Goal: Information Seeking & Learning: Find specific fact

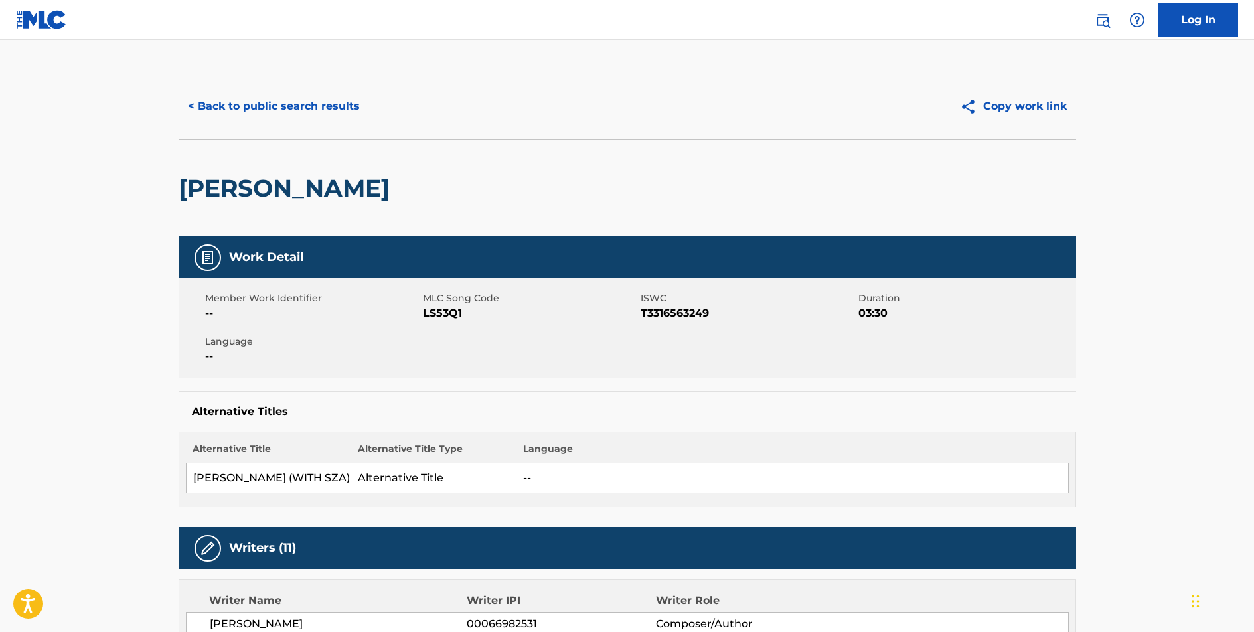
click at [291, 96] on button "< Back to public search results" at bounding box center [274, 106] width 191 height 33
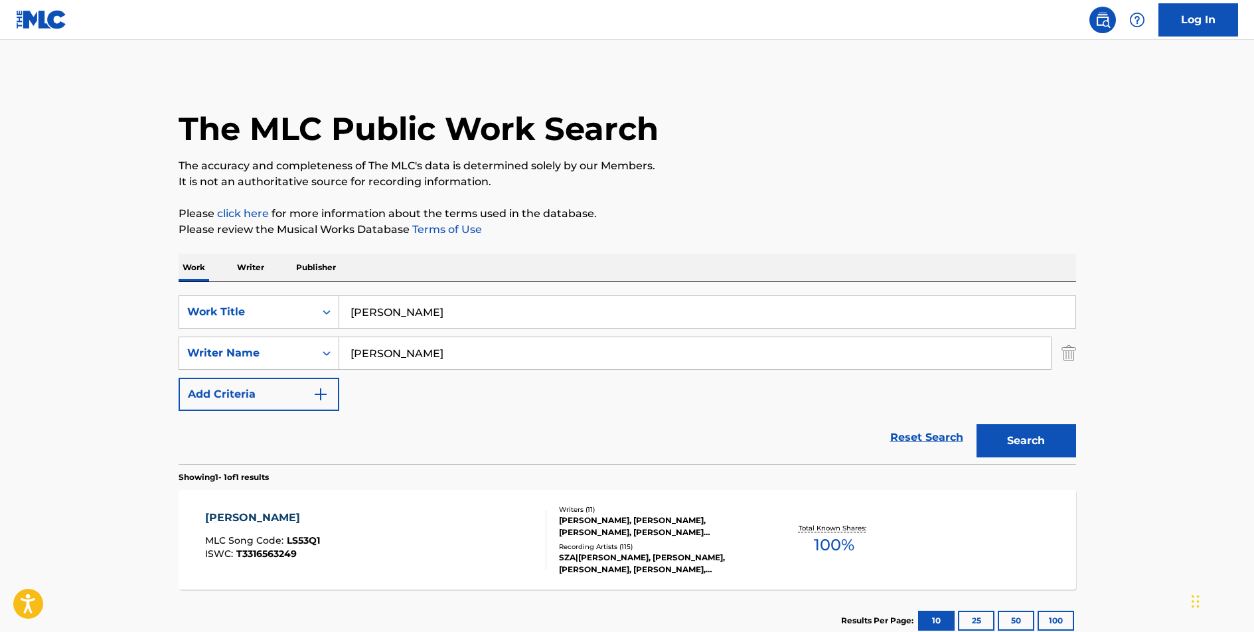
click at [374, 308] on input "[PERSON_NAME]" at bounding box center [707, 312] width 736 height 32
type input "VOULEZ-VOUS"
click at [404, 353] on input "[PERSON_NAME]" at bounding box center [695, 353] width 712 height 32
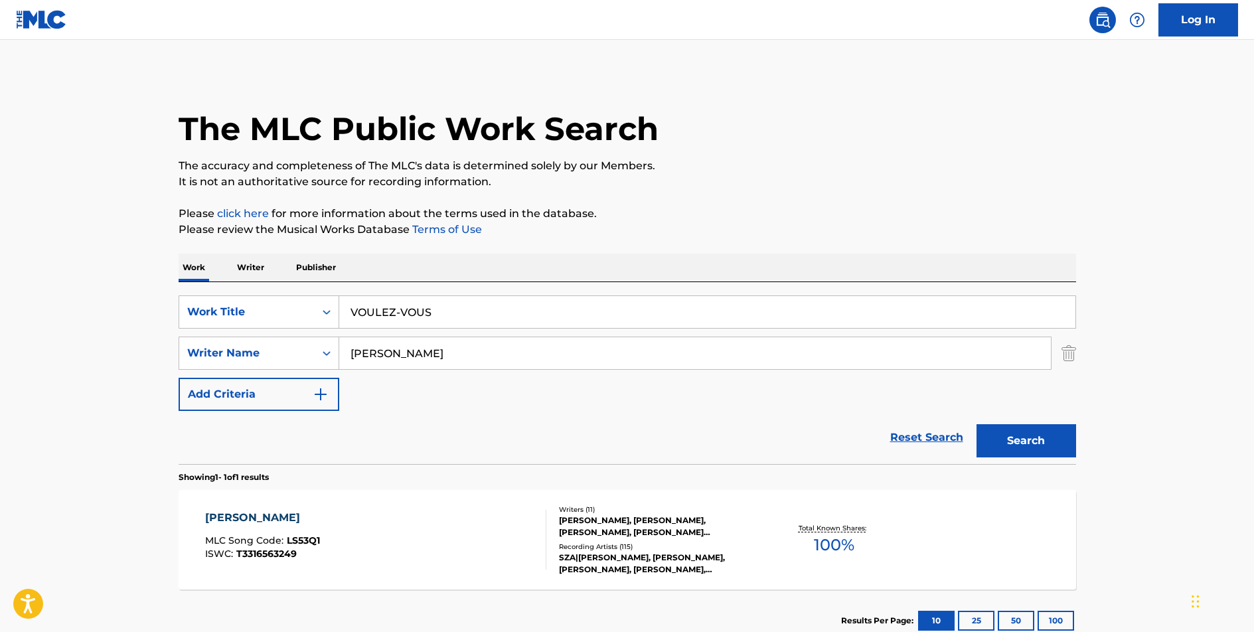
click at [404, 353] on input "[PERSON_NAME]" at bounding box center [695, 353] width 712 height 32
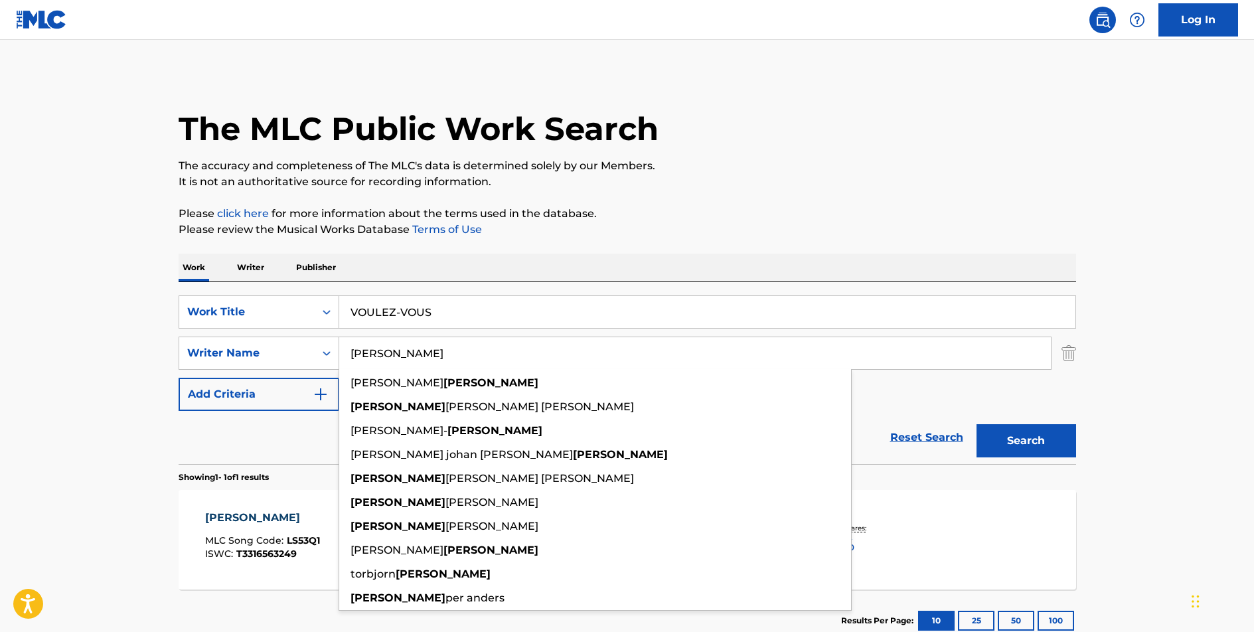
type input "[PERSON_NAME]"
click at [977, 424] on button "Search" at bounding box center [1027, 440] width 100 height 33
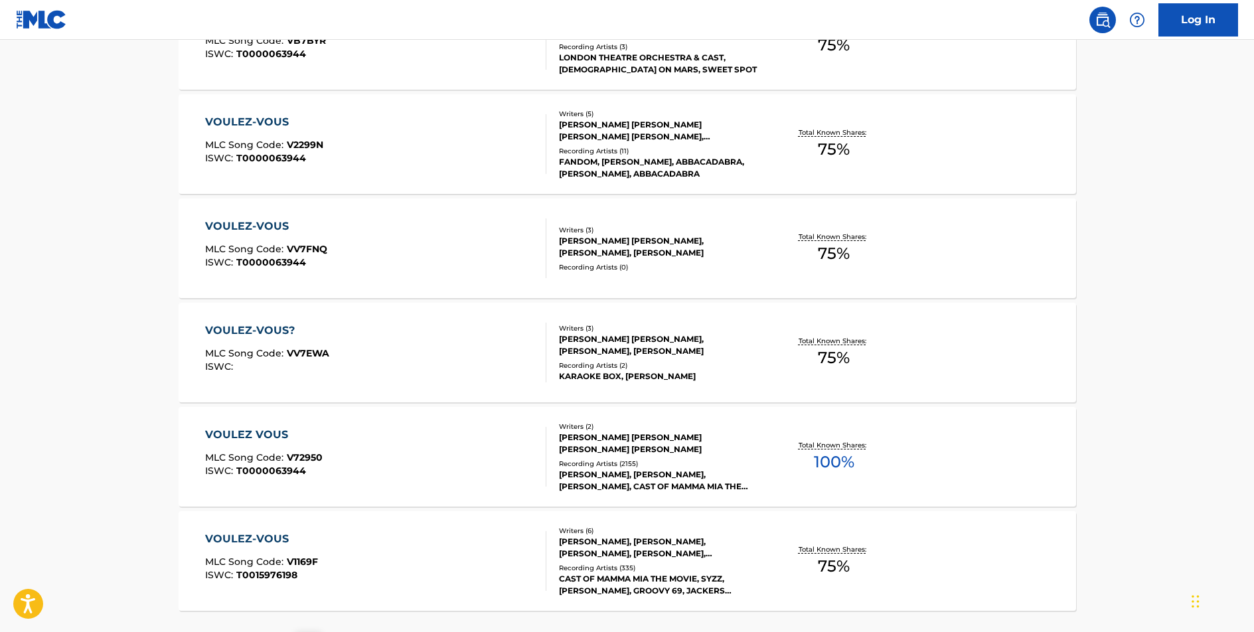
scroll to position [1032, 0]
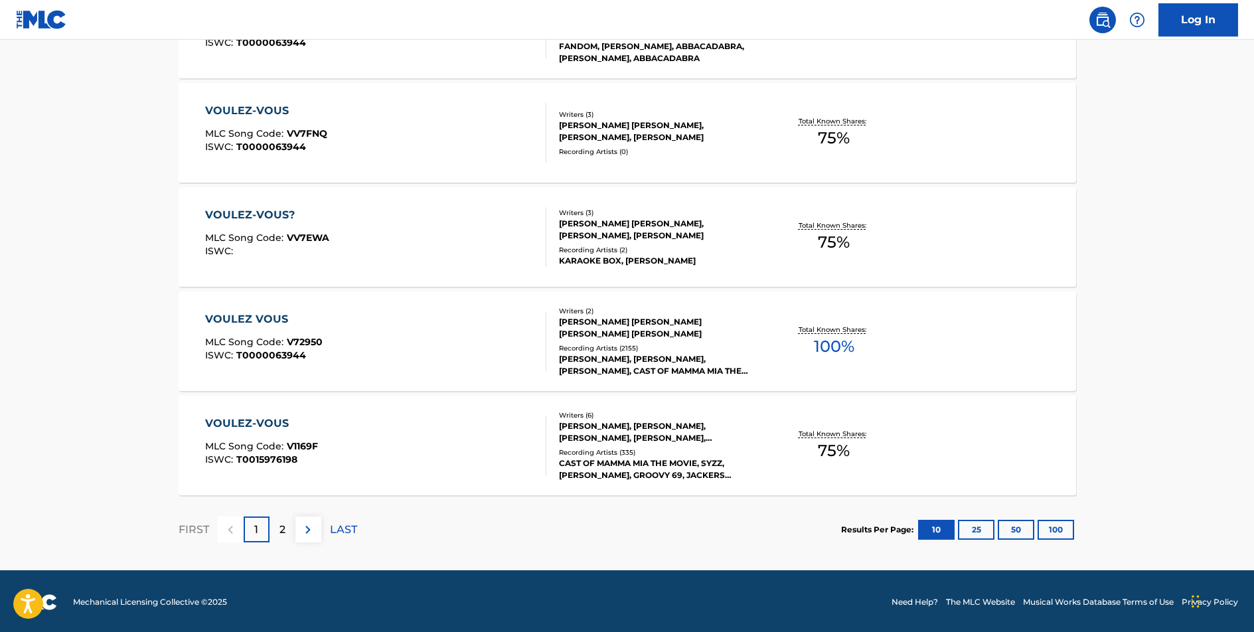
click at [247, 317] on div "VOULEZ VOUS" at bounding box center [264, 319] width 118 height 16
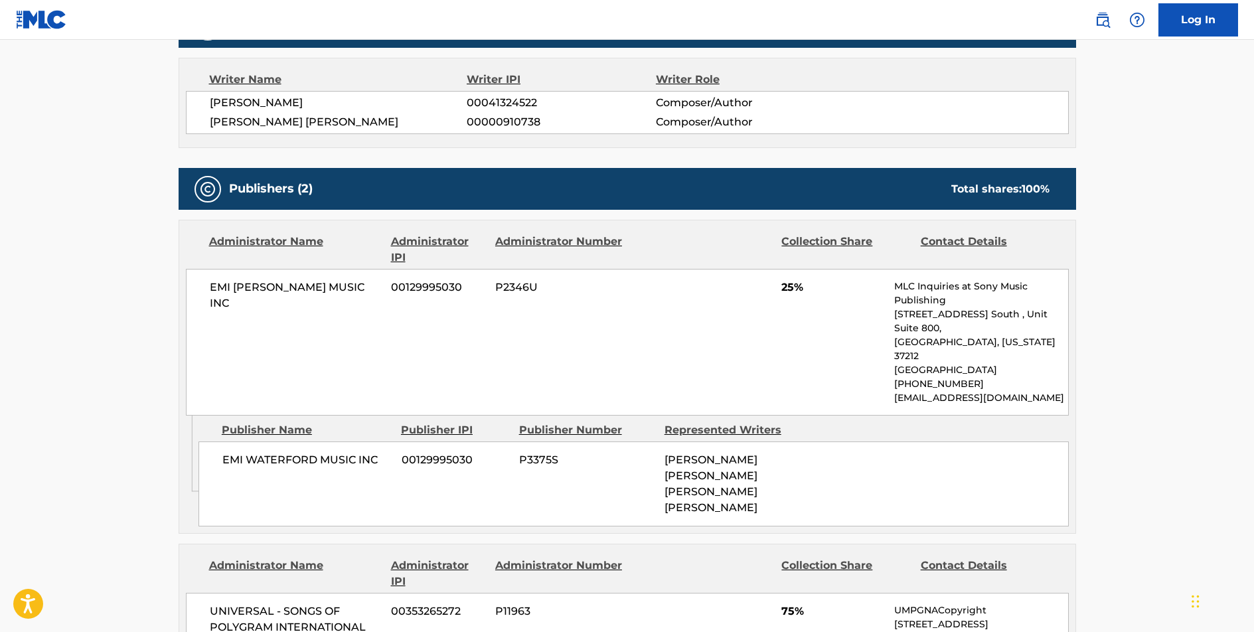
scroll to position [641, 0]
